Goal: Task Accomplishment & Management: Use online tool/utility

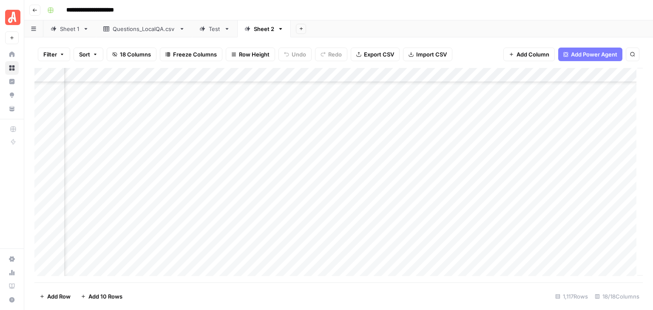
scroll to position [3408, 787]
click at [43, 108] on div "Add Column" at bounding box center [338, 175] width 608 height 215
click at [44, 213] on div "Add Column" at bounding box center [338, 175] width 608 height 215
click at [541, 75] on div "Add Column" at bounding box center [338, 175] width 608 height 215
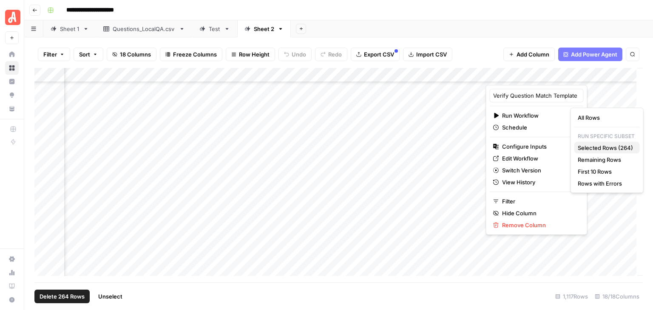
click at [598, 146] on span "Selected Rows (264)" at bounding box center [605, 148] width 55 height 9
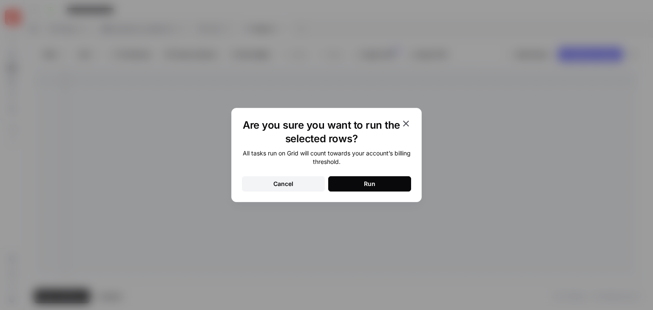
click at [400, 190] on button "Run" at bounding box center [369, 183] width 83 height 15
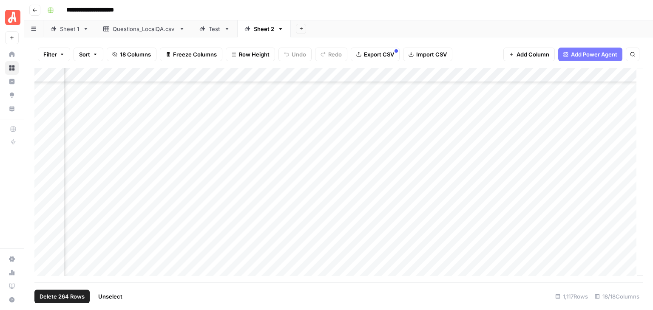
click at [116, 295] on span "Unselect" at bounding box center [110, 296] width 24 height 9
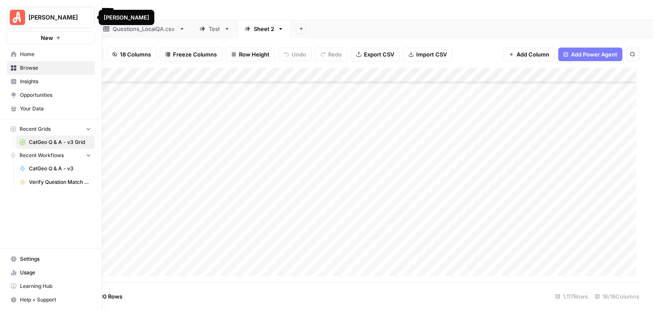
click at [19, 14] on img "Workspace: Angi" at bounding box center [17, 17] width 15 height 15
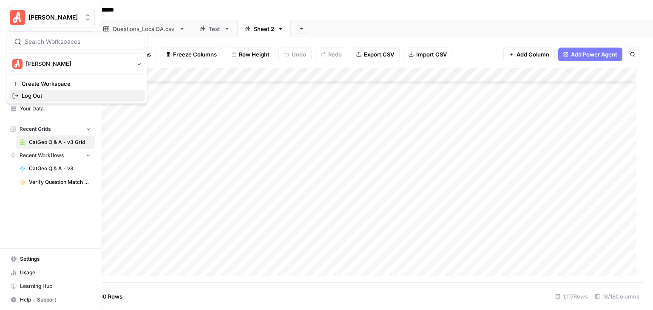
click at [49, 96] on span "Log Out" at bounding box center [80, 95] width 116 height 9
